Goal: Transaction & Acquisition: Purchase product/service

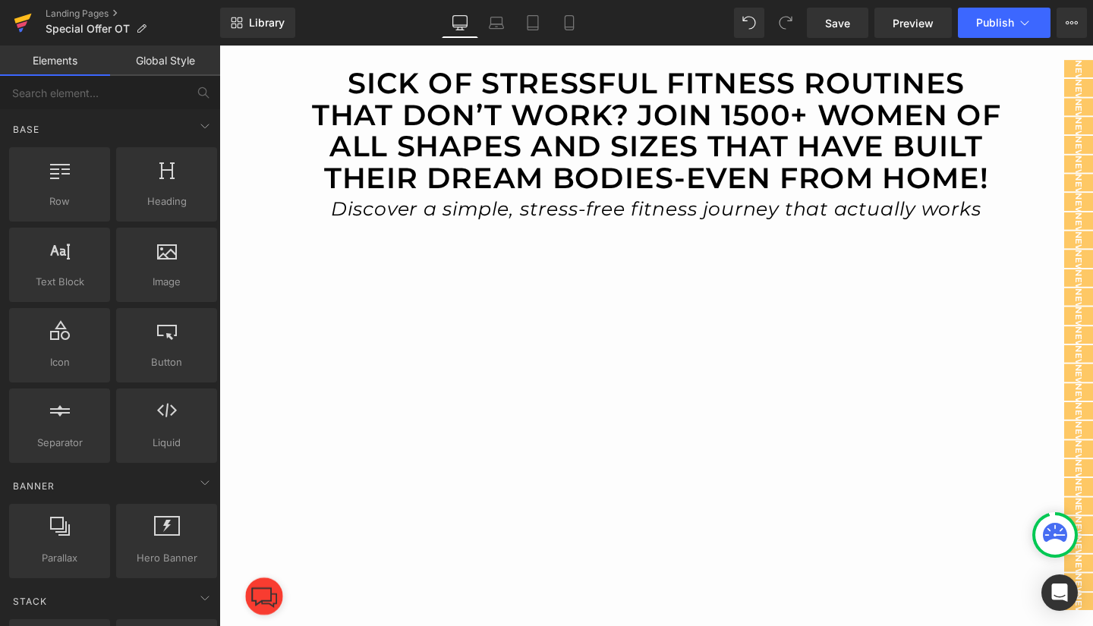
click at [29, 18] on icon at bounding box center [22, 19] width 17 height 10
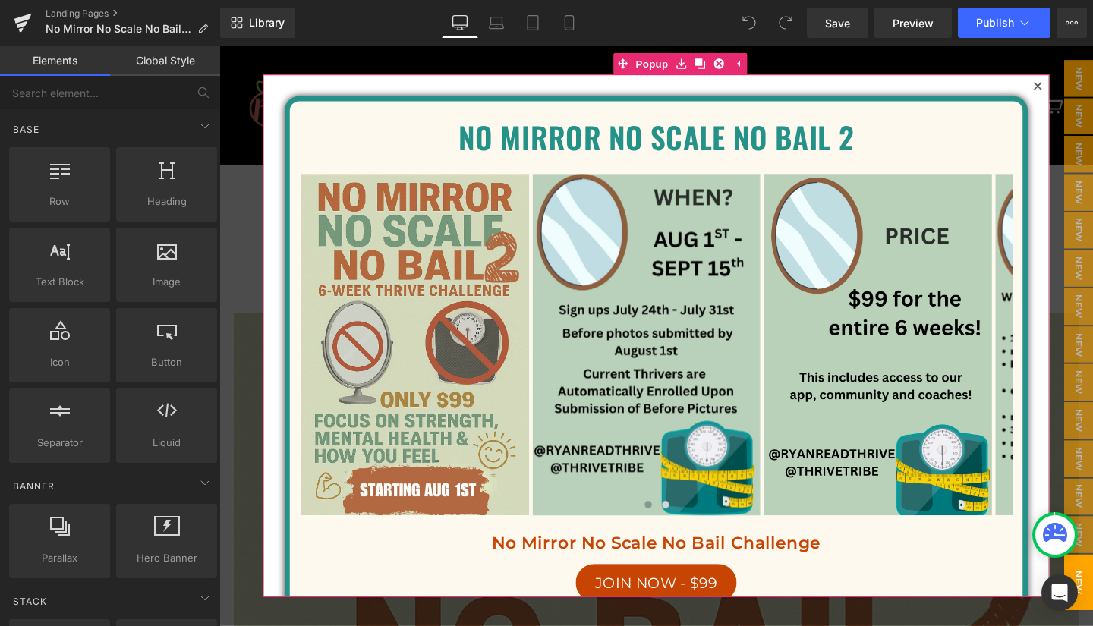
click at [1076, 89] on icon at bounding box center [1080, 88] width 9 height 9
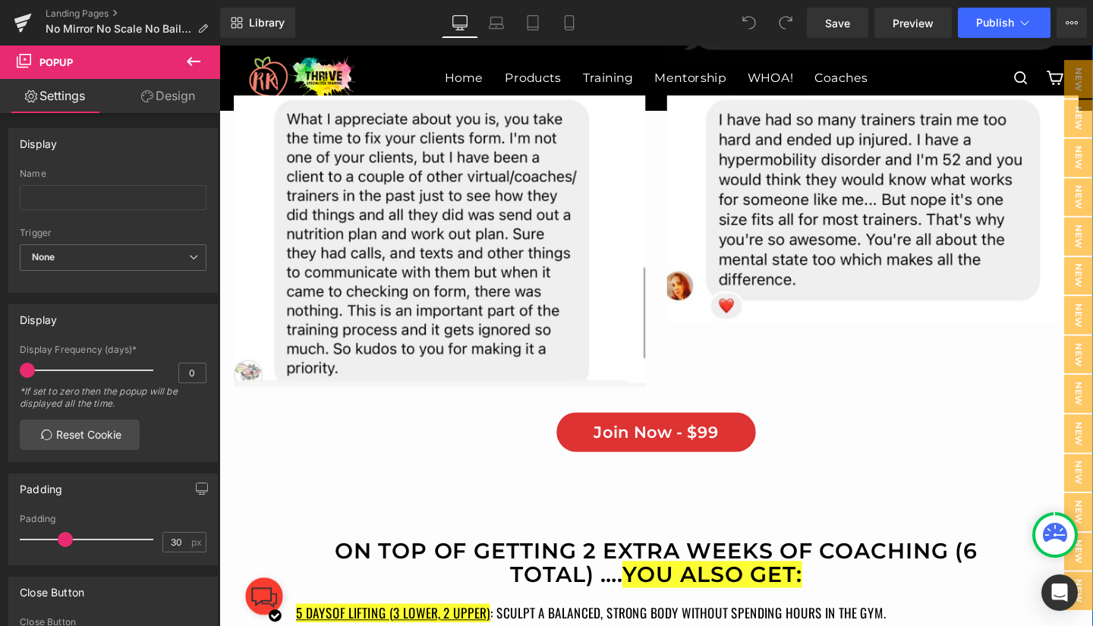
scroll to position [10863, 0]
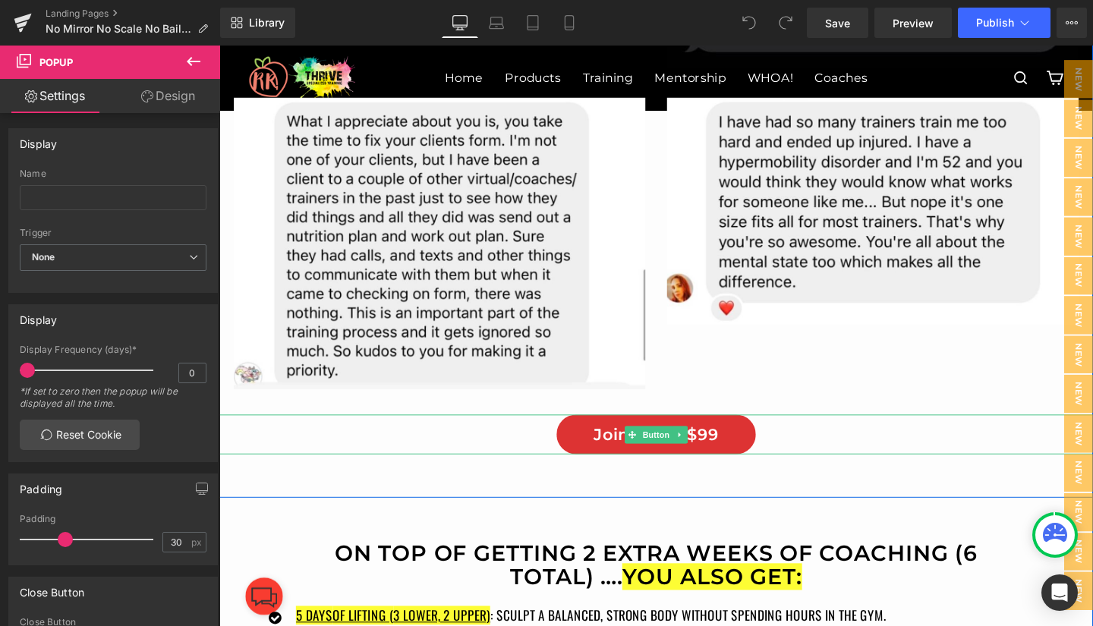
click at [629, 452] on span "Join Now - $99" at bounding box center [678, 454] width 131 height 20
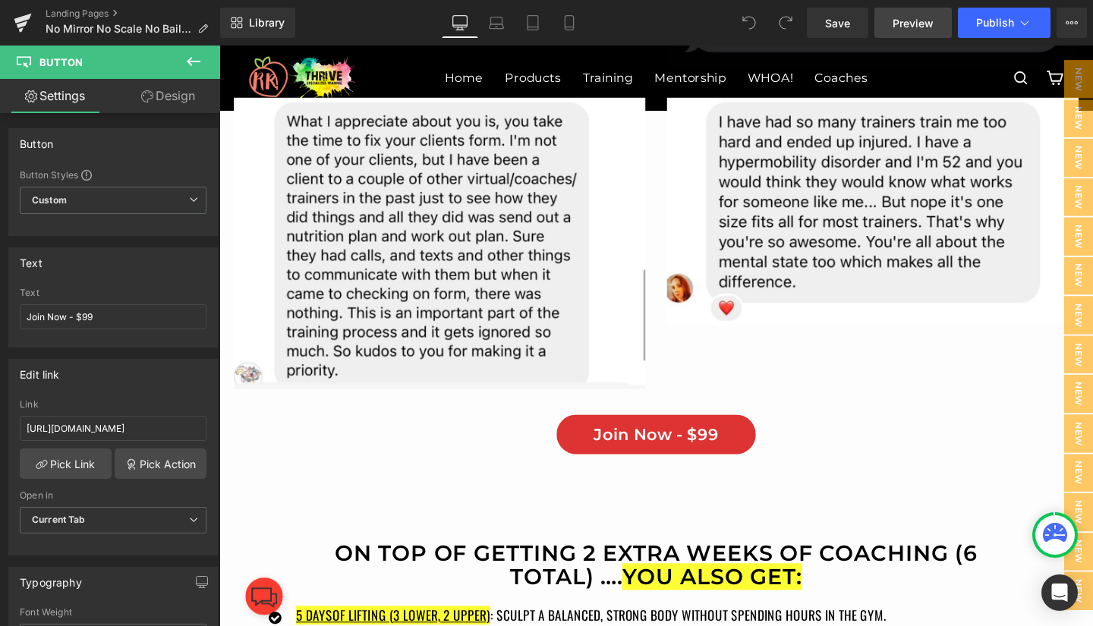
click at [907, 27] on span "Preview" at bounding box center [913, 23] width 41 height 16
